Goal: Transaction & Acquisition: Register for event/course

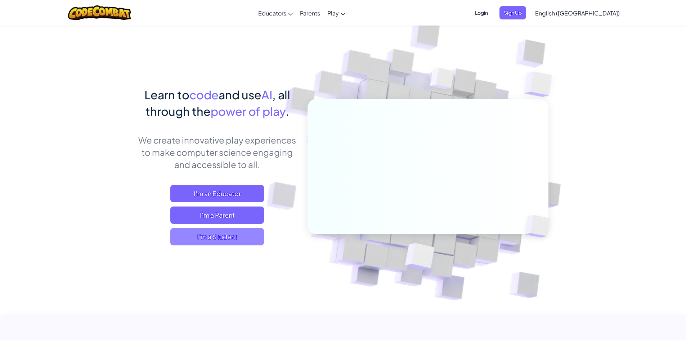
click at [201, 237] on span "I'm a Student" at bounding box center [217, 236] width 94 height 17
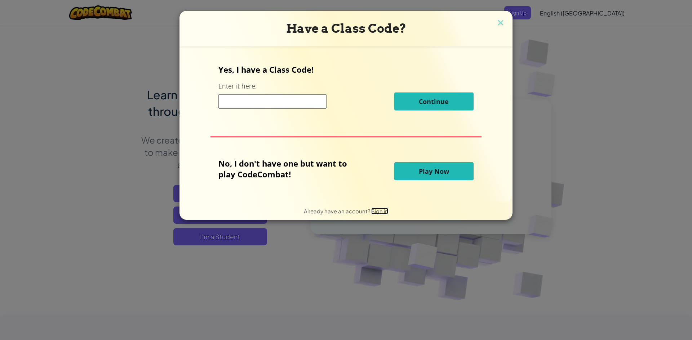
click at [382, 213] on span "Sign in" at bounding box center [379, 211] width 17 height 7
